Goal: Task Accomplishment & Management: Use online tool/utility

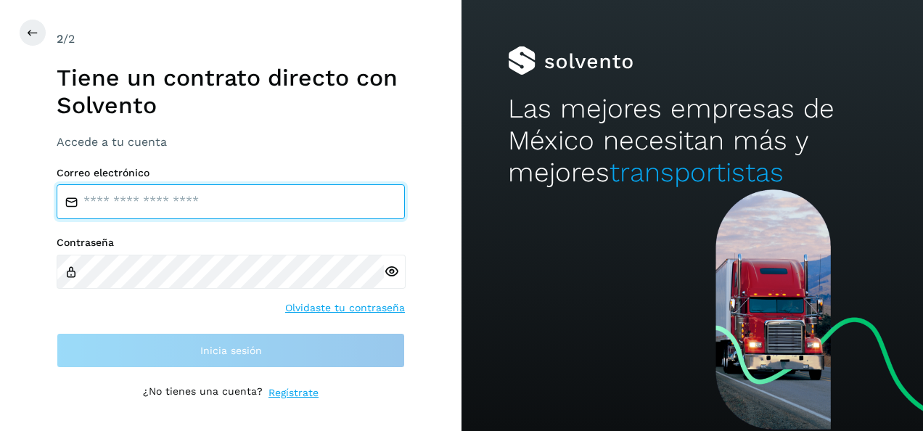
type input "**********"
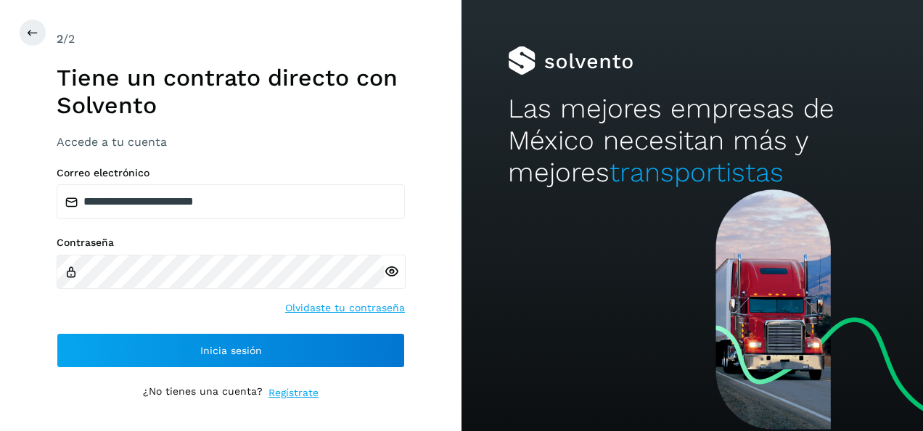
click at [186, 308] on div "Contraseña Olvidaste tu contraseña" at bounding box center [231, 276] width 348 height 79
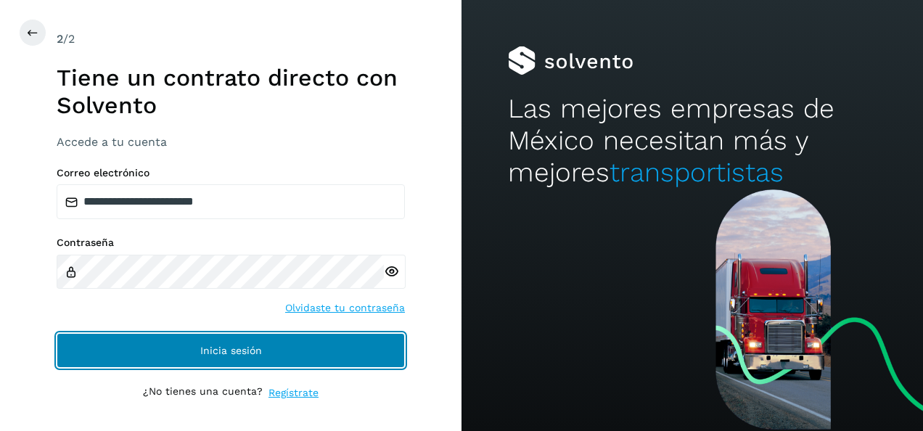
click at [193, 348] on button "Inicia sesión" at bounding box center [231, 350] width 348 height 35
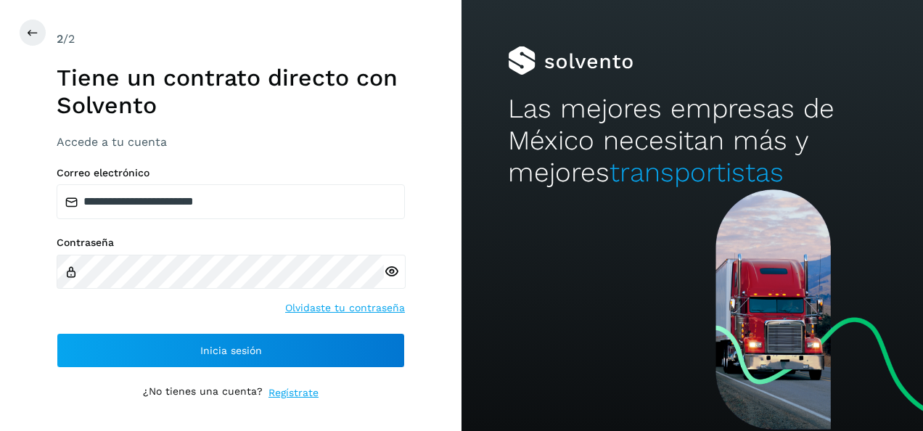
click at [173, 328] on div "**********" at bounding box center [231, 268] width 348 height 202
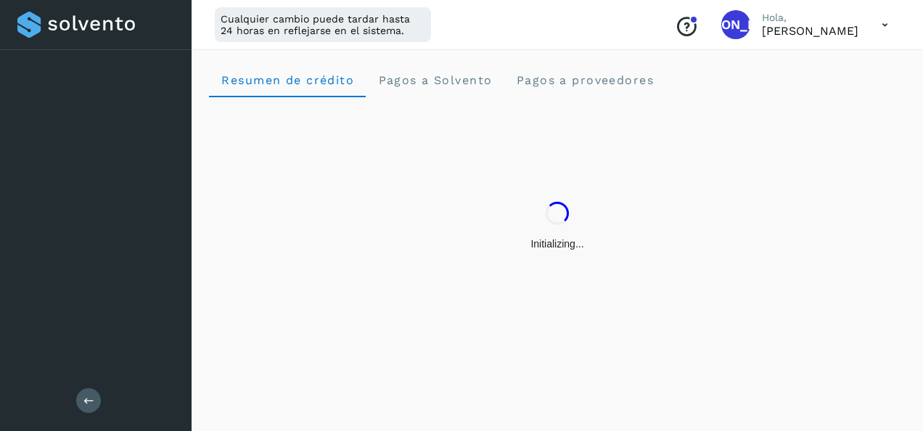
click at [177, 345] on div "Salir" at bounding box center [96, 215] width 192 height 431
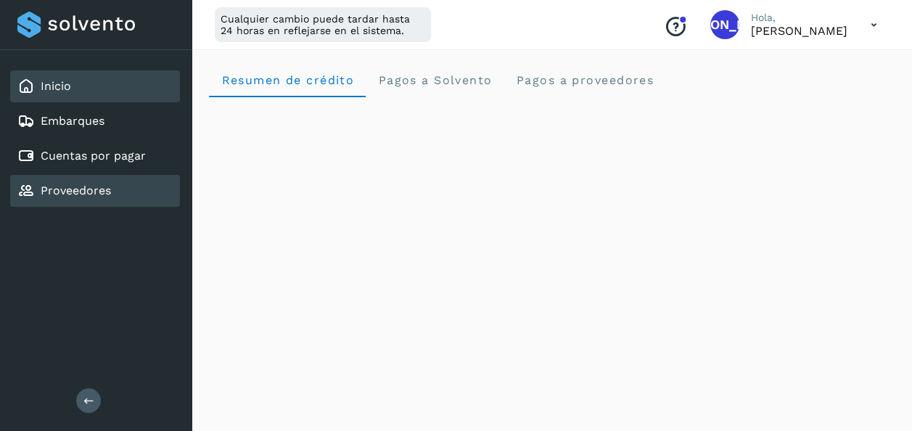
click at [109, 194] on link "Proveedores" at bounding box center [76, 191] width 70 height 14
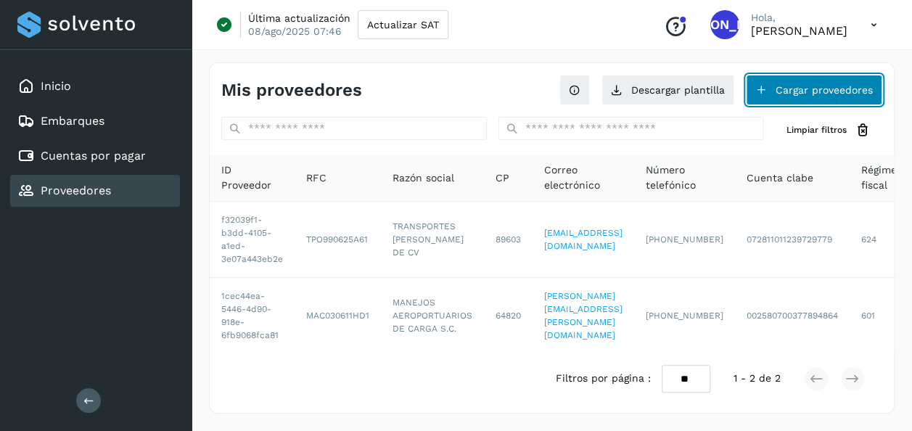
click at [780, 103] on button "Cargar proveedores" at bounding box center [814, 90] width 136 height 30
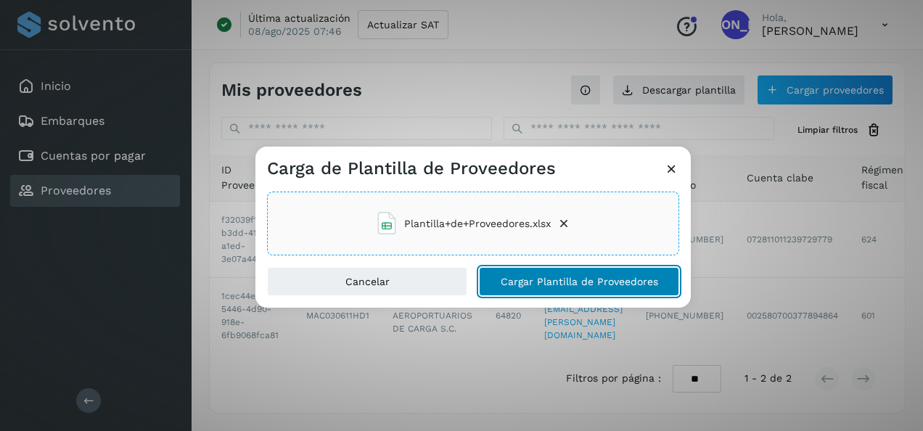
click at [557, 283] on span "Cargar Plantilla de Proveedores" at bounding box center [579, 281] width 157 height 10
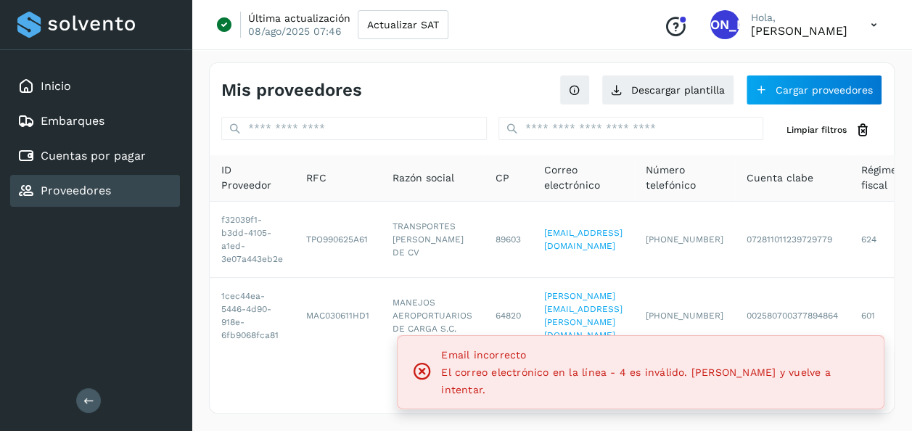
scroll to position [1, 0]
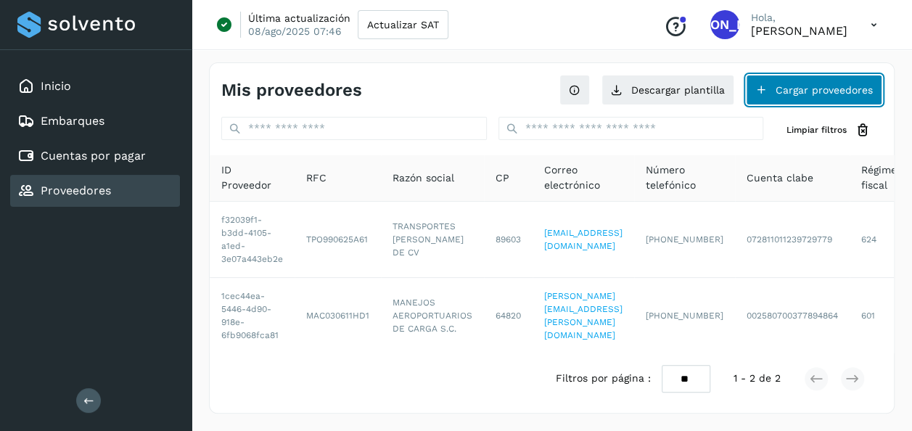
click at [799, 93] on button "Cargar proveedores" at bounding box center [814, 90] width 136 height 30
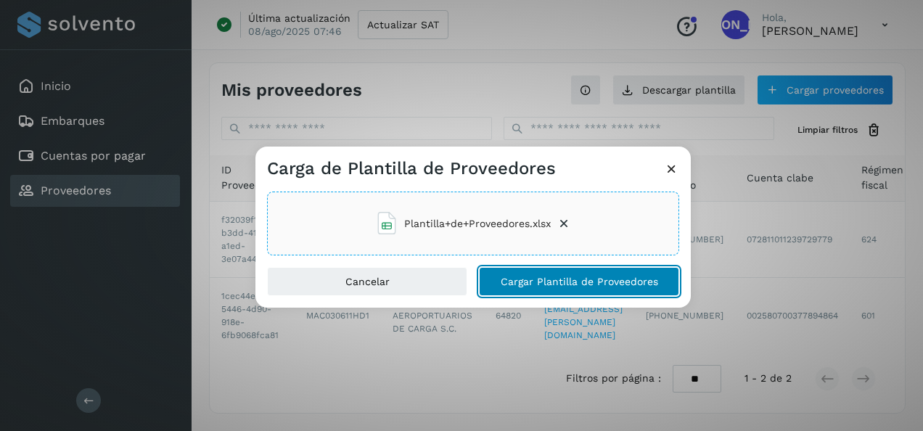
click at [551, 292] on button "Cargar Plantilla de Proveedores" at bounding box center [579, 281] width 200 height 29
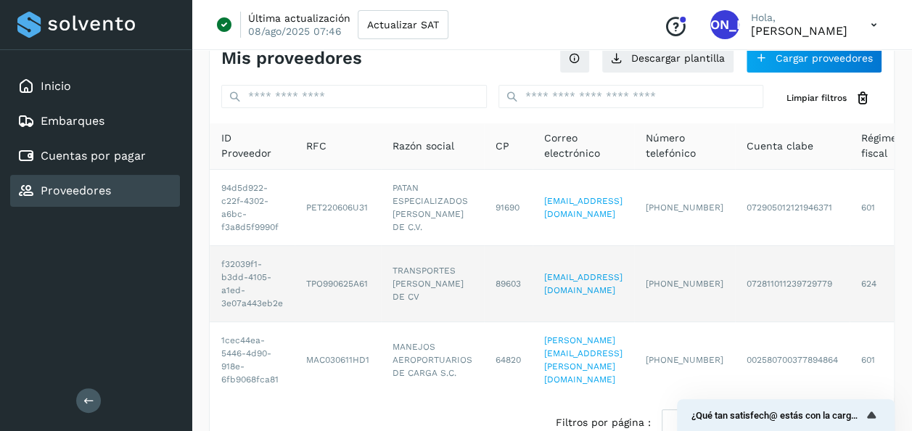
scroll to position [30, 0]
